Goal: Information Seeking & Learning: Learn about a topic

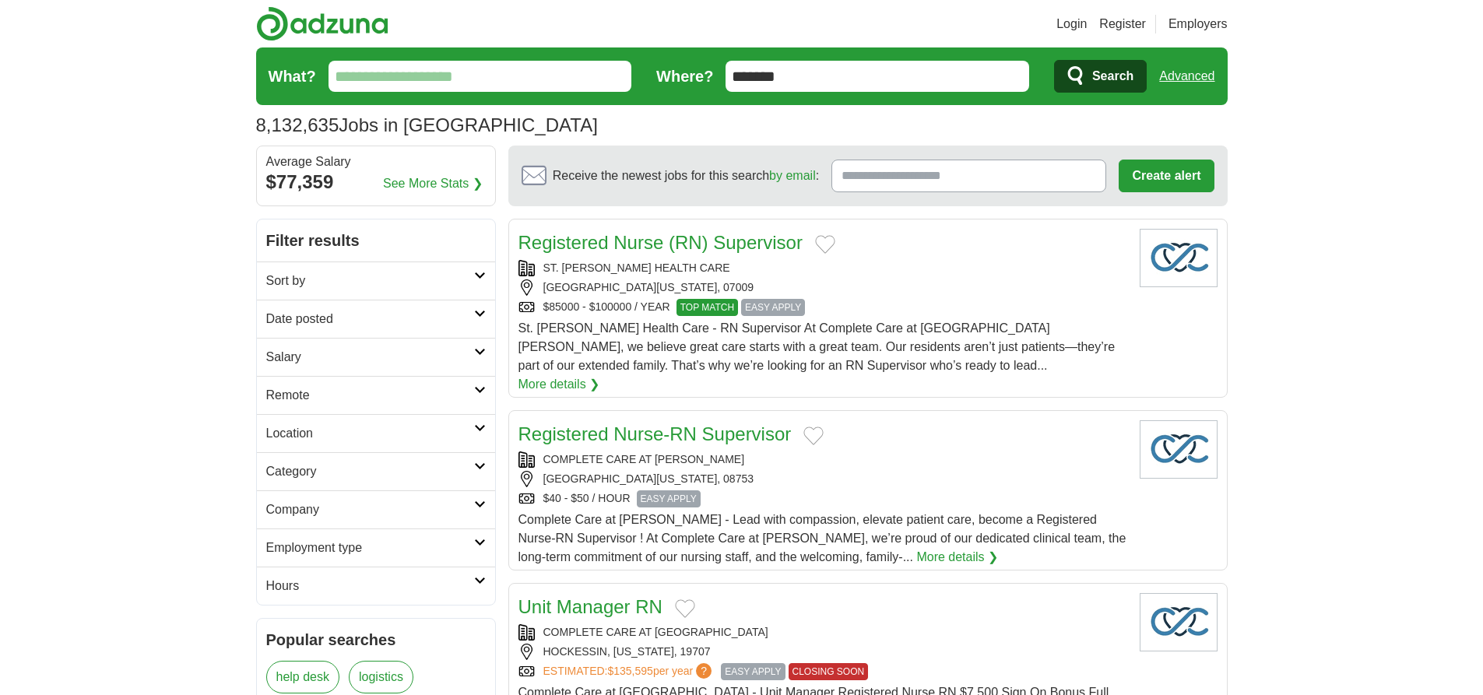
type input "*******"
click at [1187, 76] on link "Advanced" at bounding box center [1186, 76] width 55 height 31
